Goal: Information Seeking & Learning: Learn about a topic

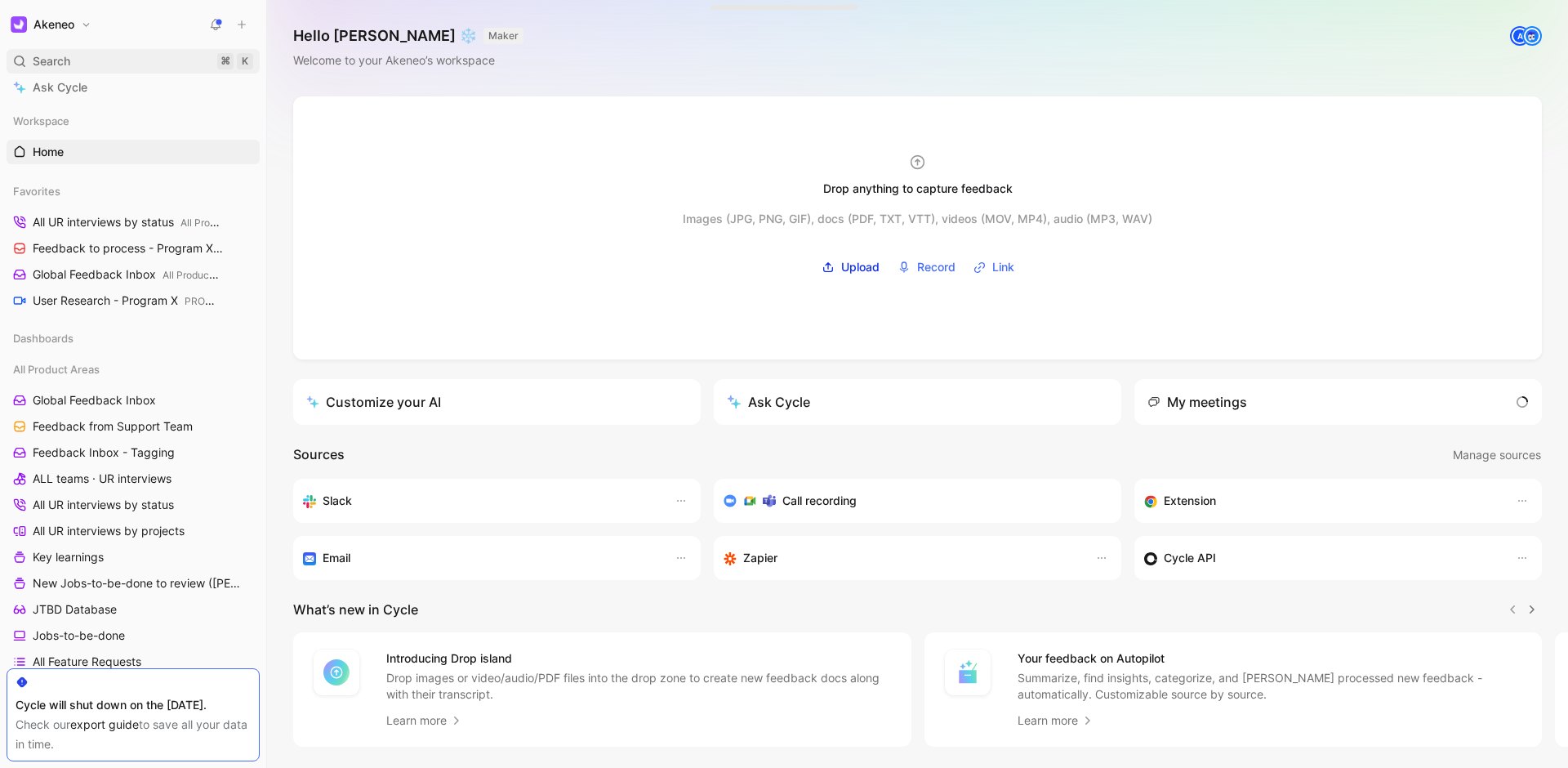
click at [90, 63] on div "Search ⌘ K" at bounding box center [133, 61] width 253 height 25
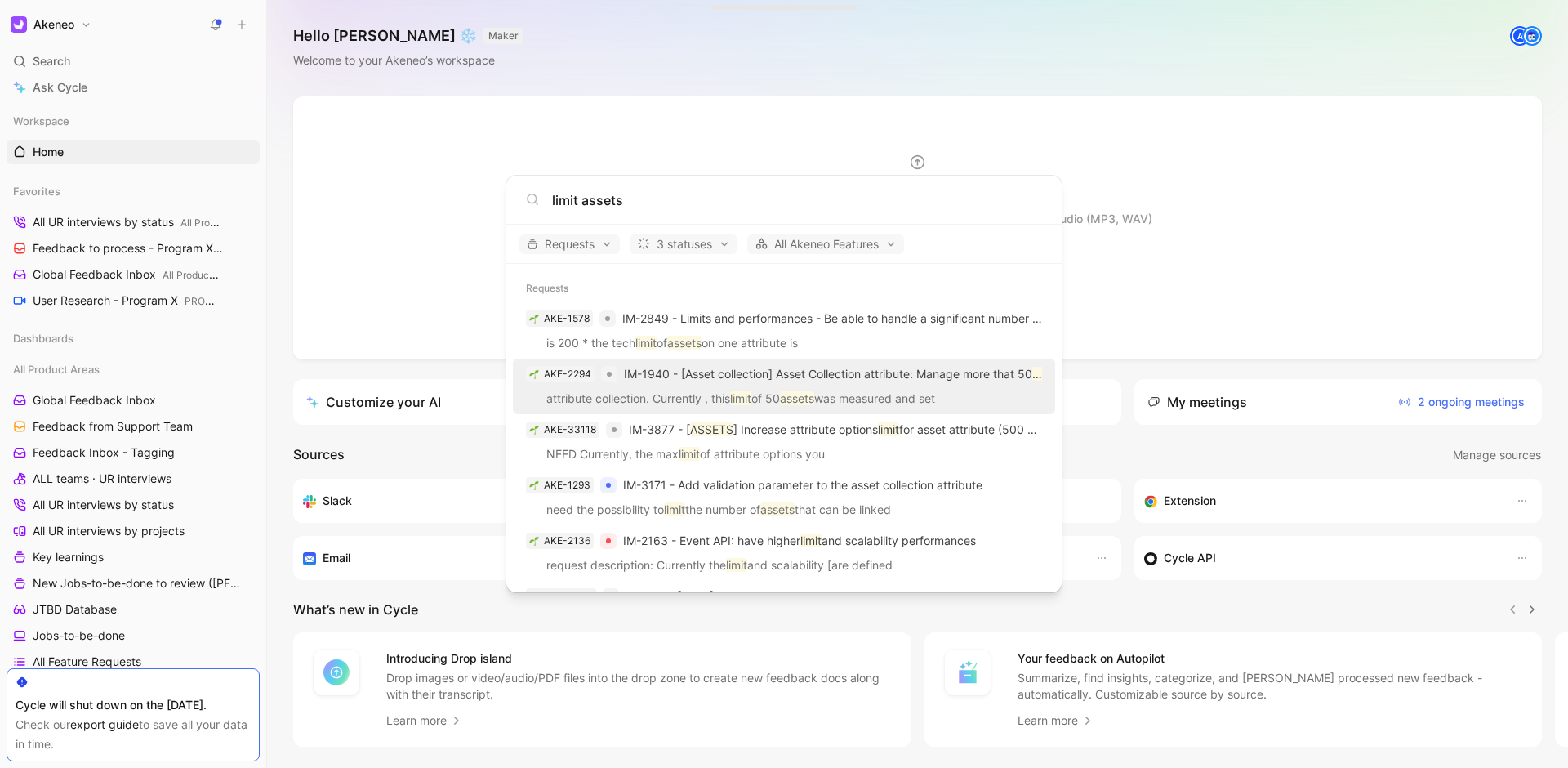
type input "limit assets"
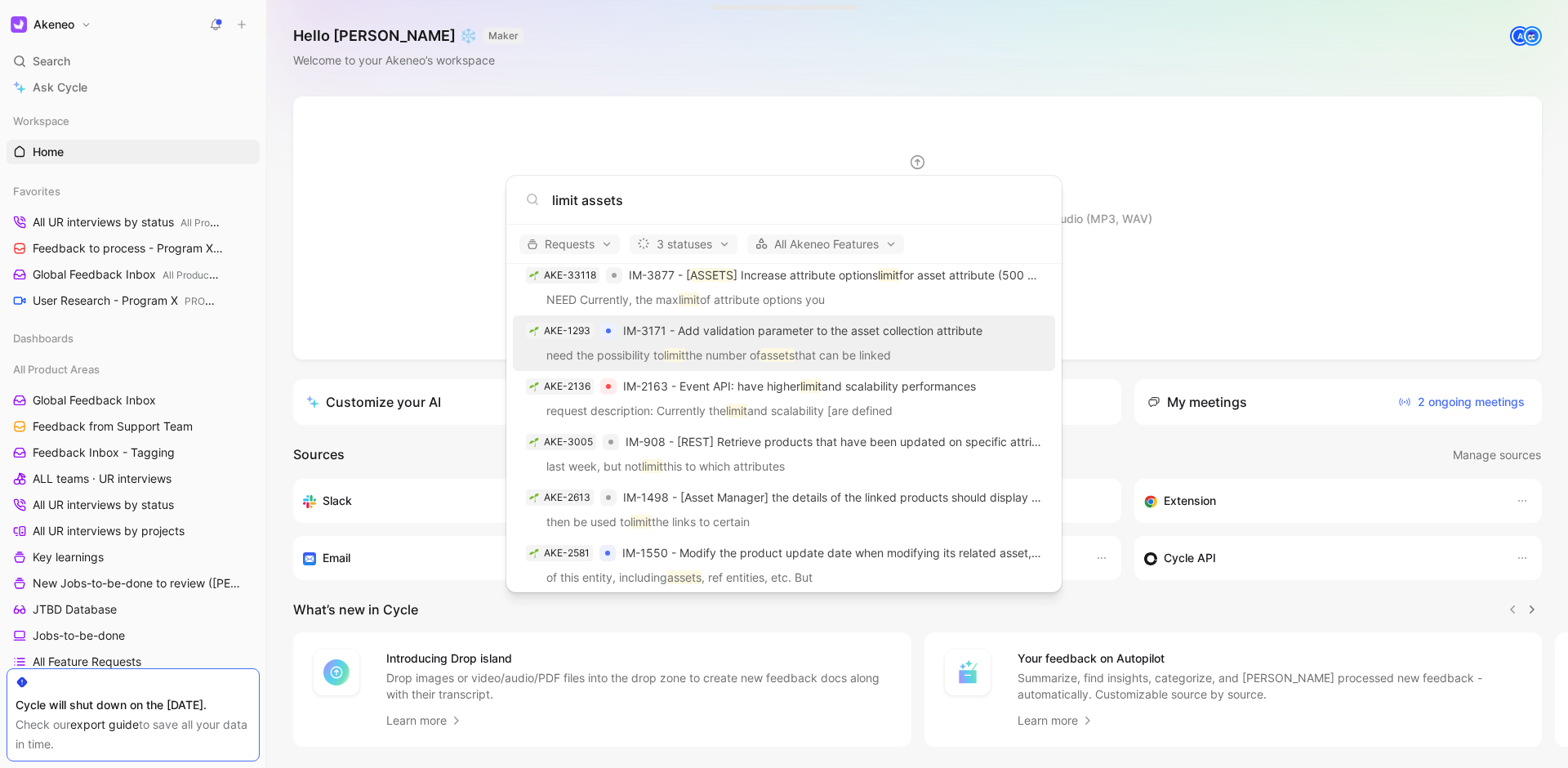
scroll to position [144, 0]
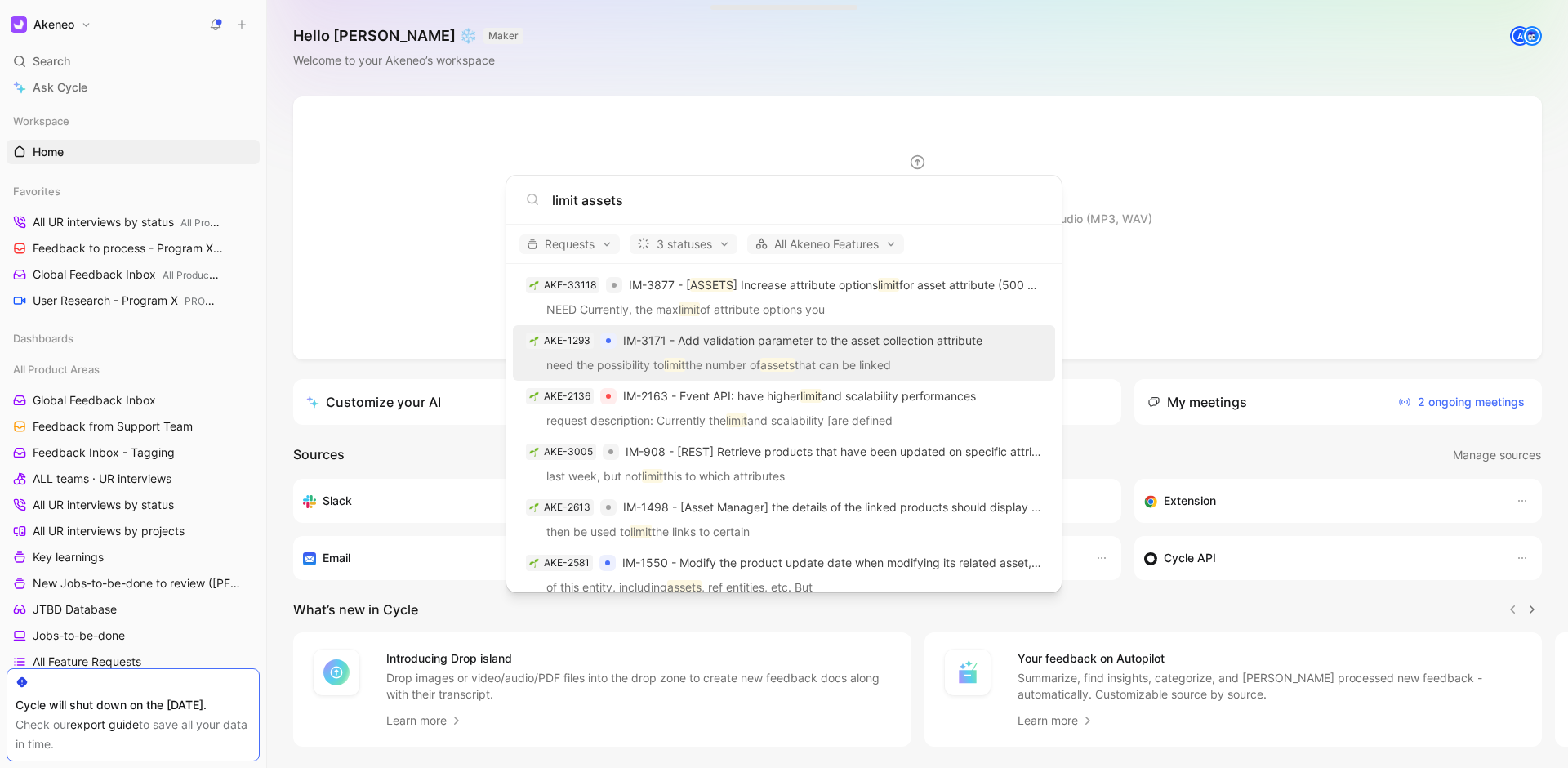
click at [893, 344] on span "IM-3171 - Add validation parameter to the asset collection attribute" at bounding box center [802, 340] width 359 height 14
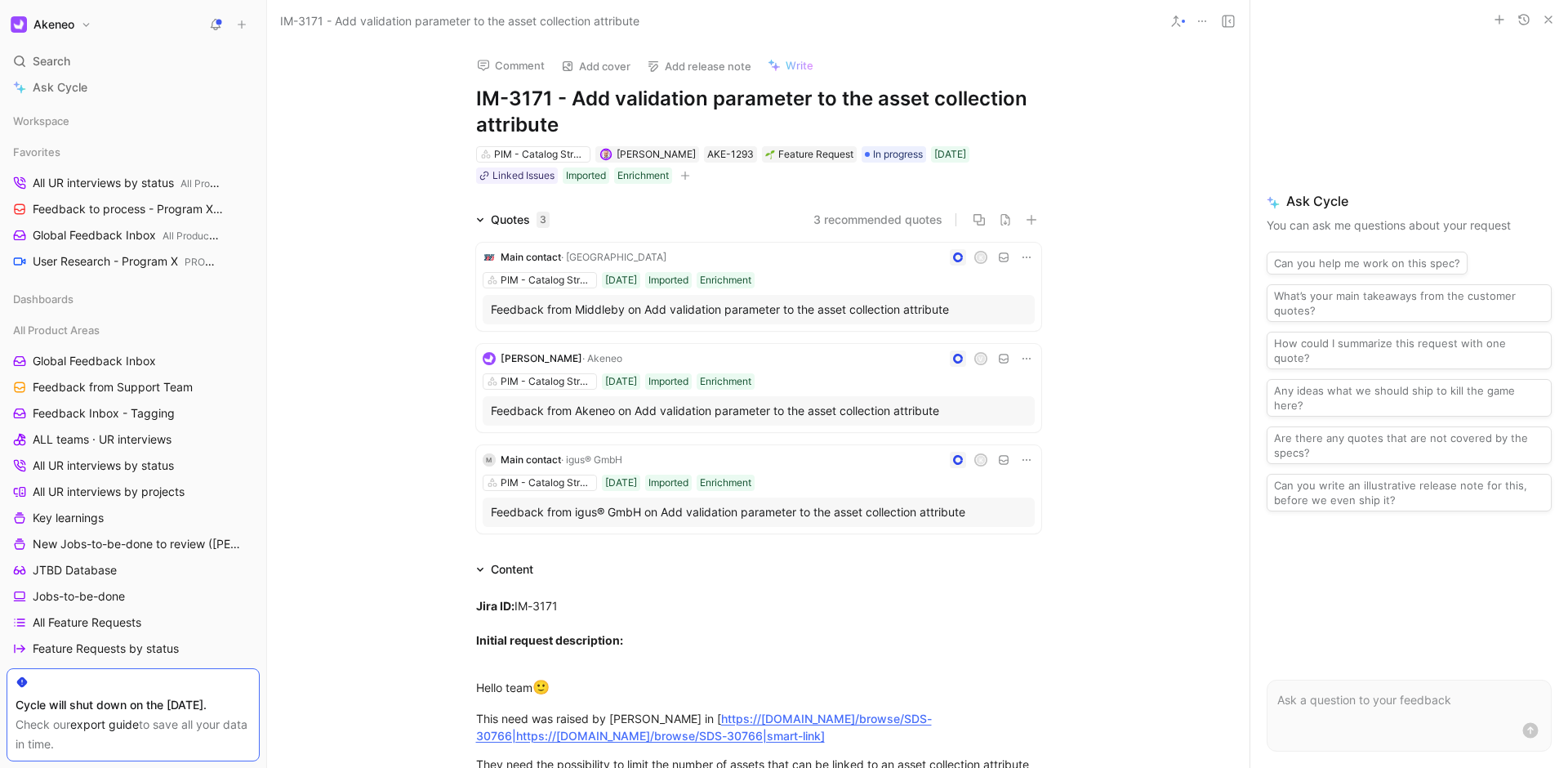
click at [375, 359] on div "Quotes 3 3 recommended quotes Main contact · Middleby K PIM - Catalog Structure…" at bounding box center [758, 375] width 983 height 330
click at [390, 416] on div "Quotes 3 3 recommended quotes Main contact · Middleby K PIM - Catalog Structure…" at bounding box center [758, 375] width 983 height 330
click at [129, 63] on div "Search ⌘ K" at bounding box center [133, 61] width 253 height 25
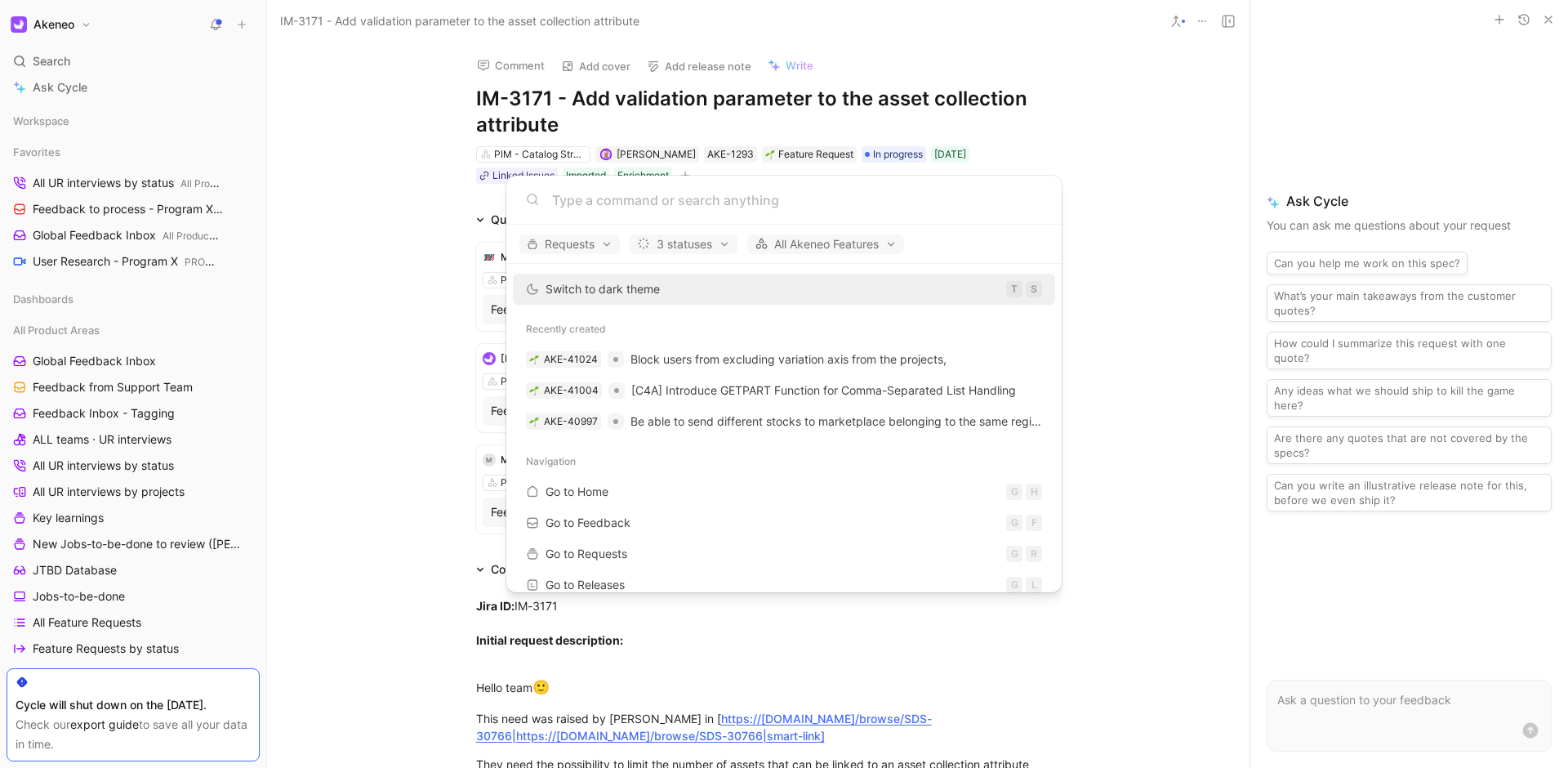
click at [632, 208] on input at bounding box center [797, 200] width 490 height 20
click at [410, 266] on body "Akeneo Search ⌘ K Ask Cycle Workspace Favorites All UR interviews by status All…" at bounding box center [784, 384] width 1568 height 768
click at [410, 266] on div "Quotes 3 3 recommended quotes Main contact · Middleby K PIM - Catalog Structure…" at bounding box center [758, 375] width 983 height 330
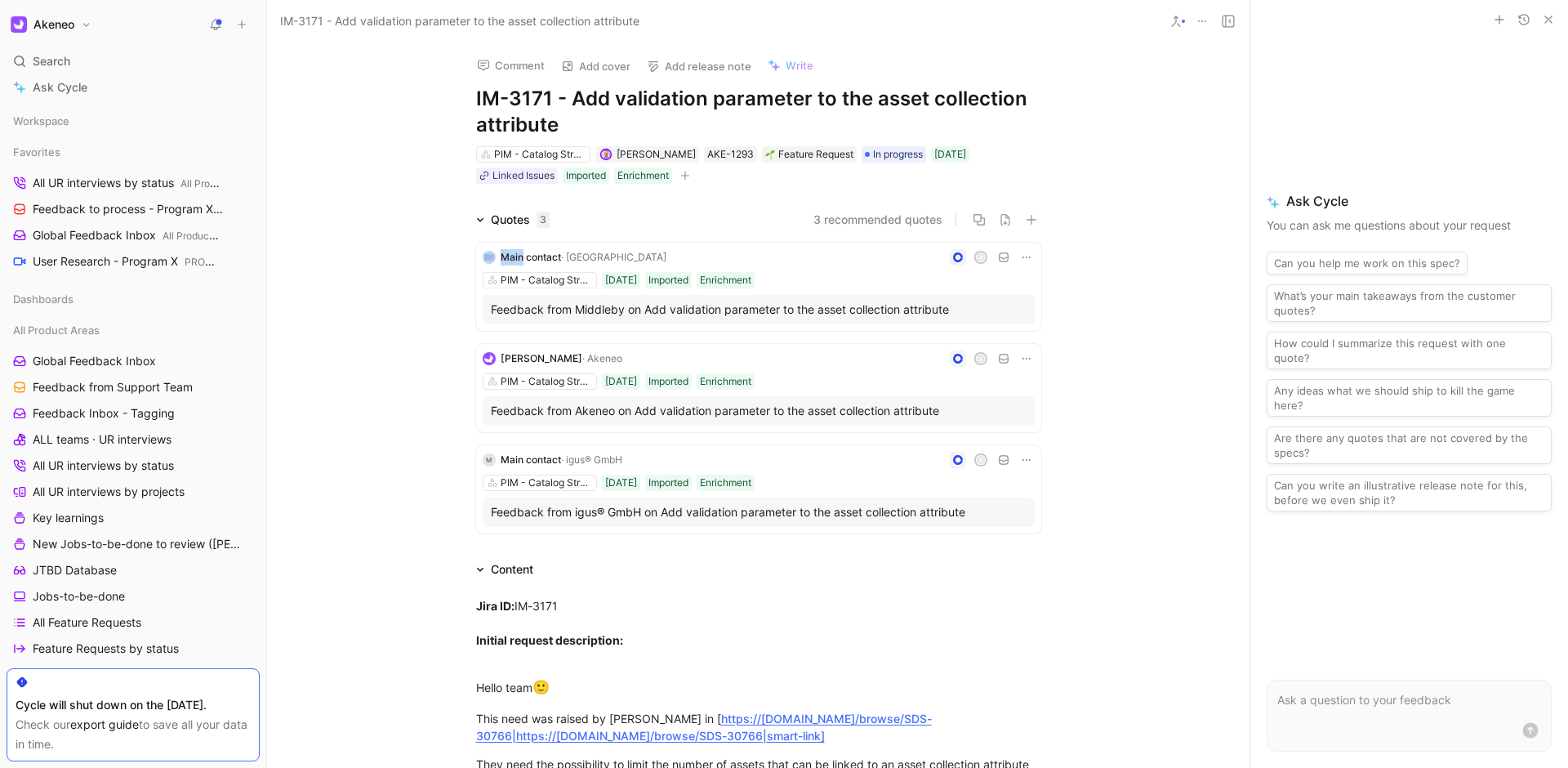
click at [314, 200] on div "Comment Add cover Add release note Write IM-3171 - Add validation parameter to …" at bounding box center [758, 404] width 983 height 725
